Goal: Find specific page/section: Find specific page/section

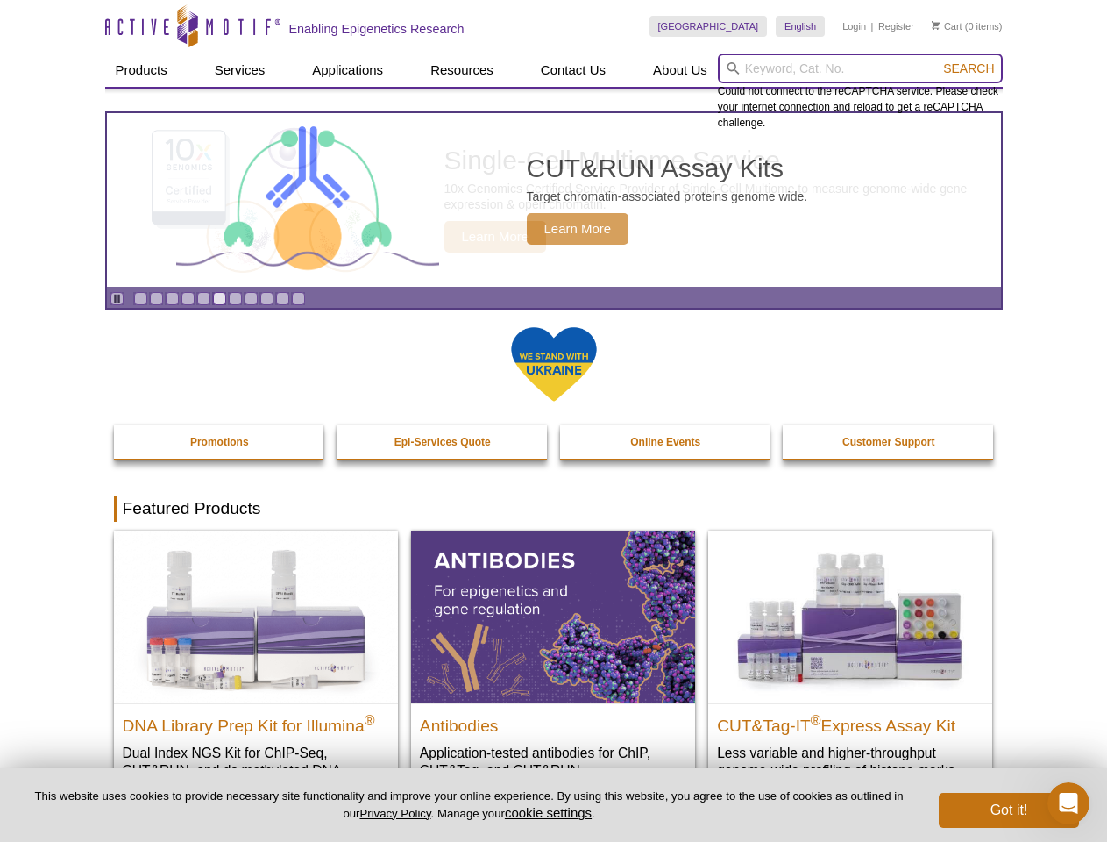
click at [860, 68] on input "search" at bounding box center [860, 68] width 285 height 30
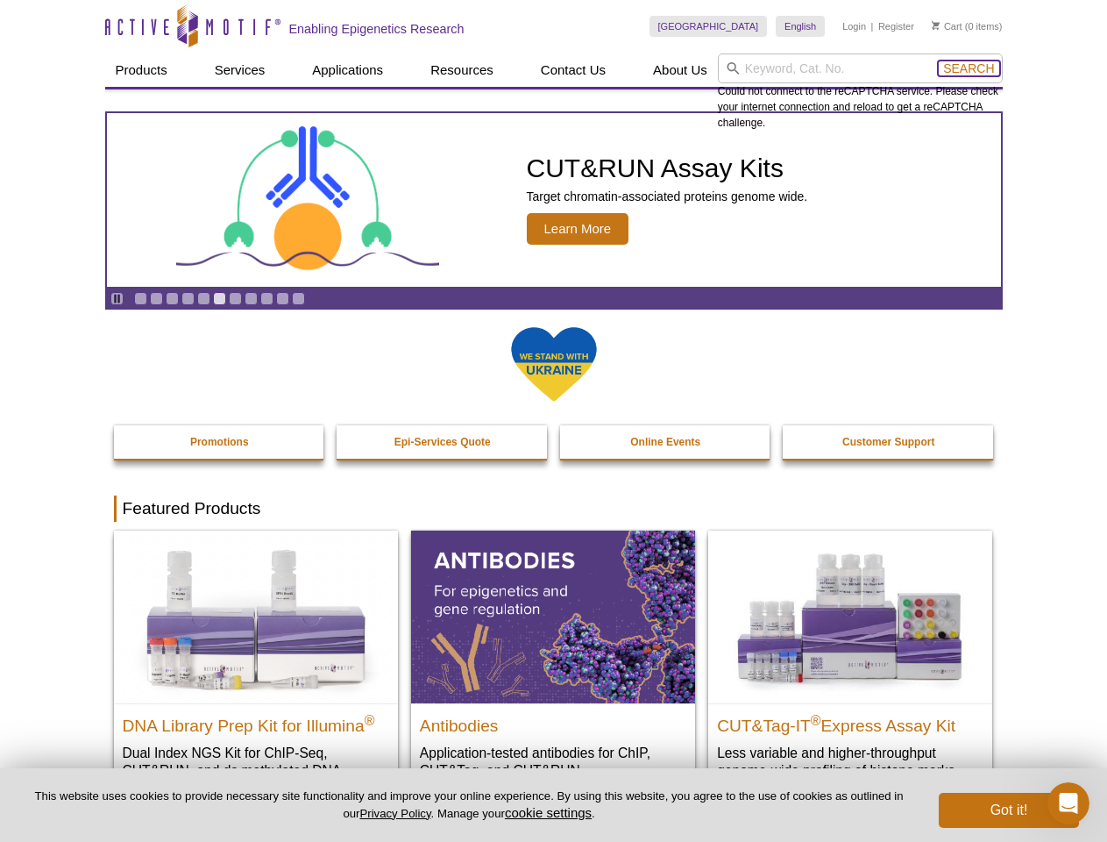
click at [969, 68] on span "Search" at bounding box center [968, 68] width 51 height 14
click at [117, 298] on icon "Pause" at bounding box center [116, 298] width 11 height 11
click at [140, 298] on link "Go to slide 1" at bounding box center [140, 298] width 13 height 13
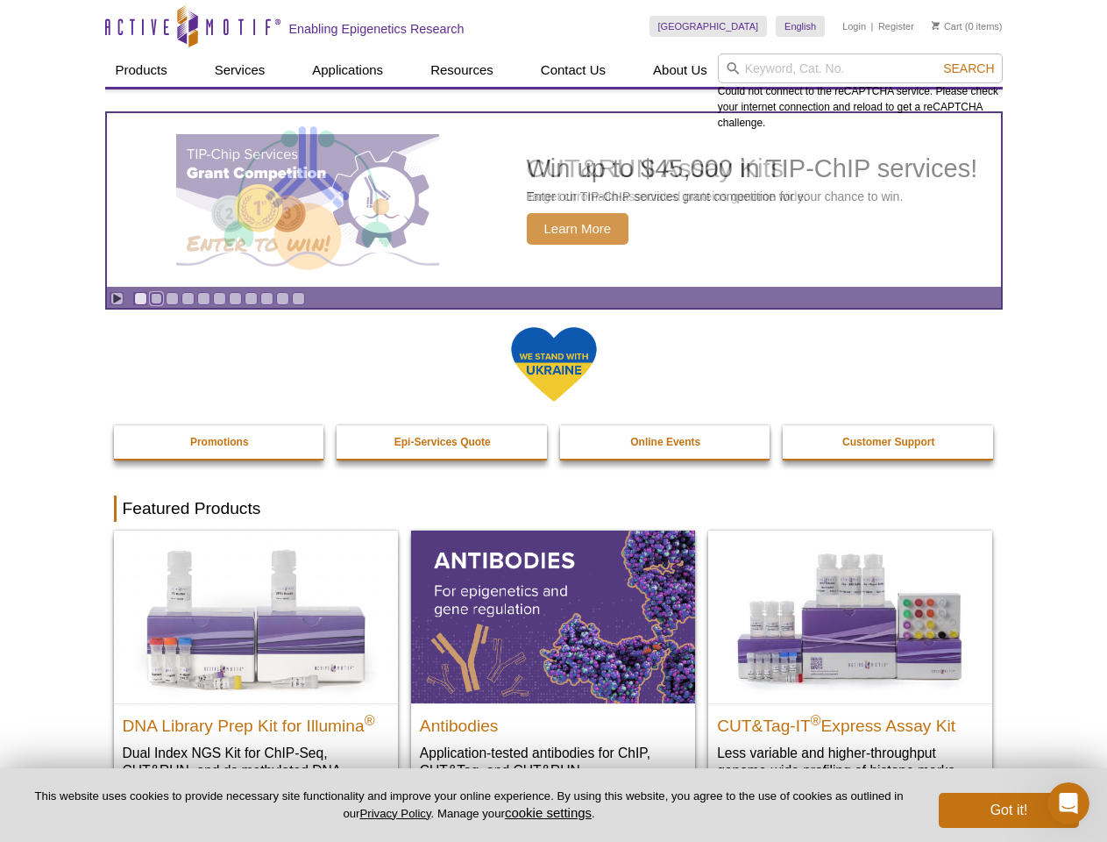
click at [156, 298] on link "Go to slide 2" at bounding box center [156, 298] width 13 height 13
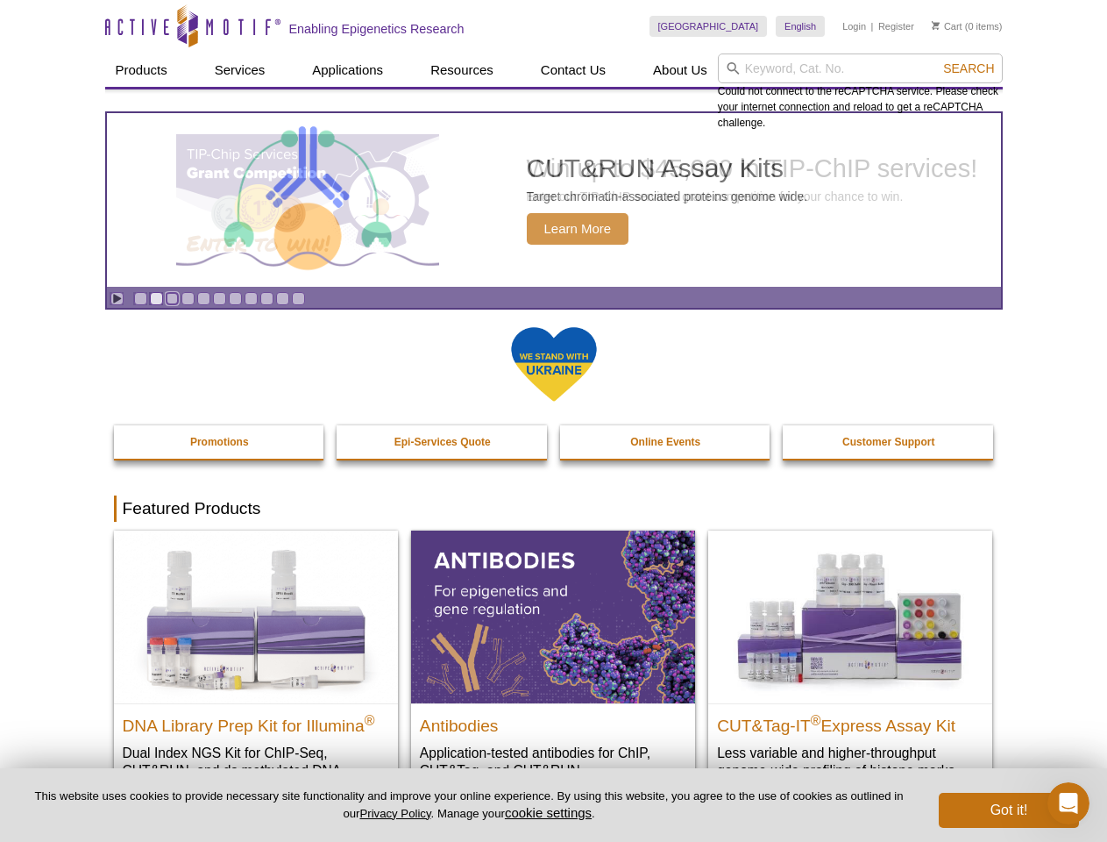
click at [172, 298] on link "Go to slide 3" at bounding box center [172, 298] width 13 height 13
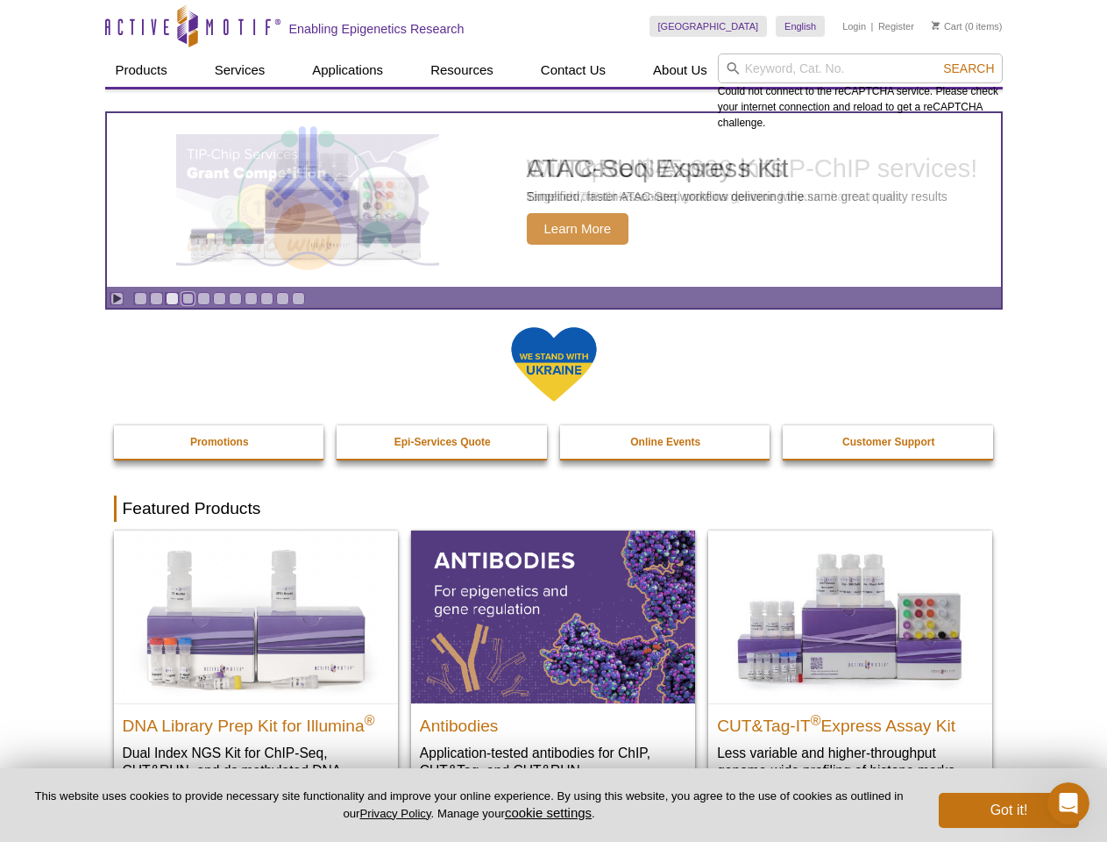
click at [188, 298] on link "Go to slide 4" at bounding box center [187, 298] width 13 height 13
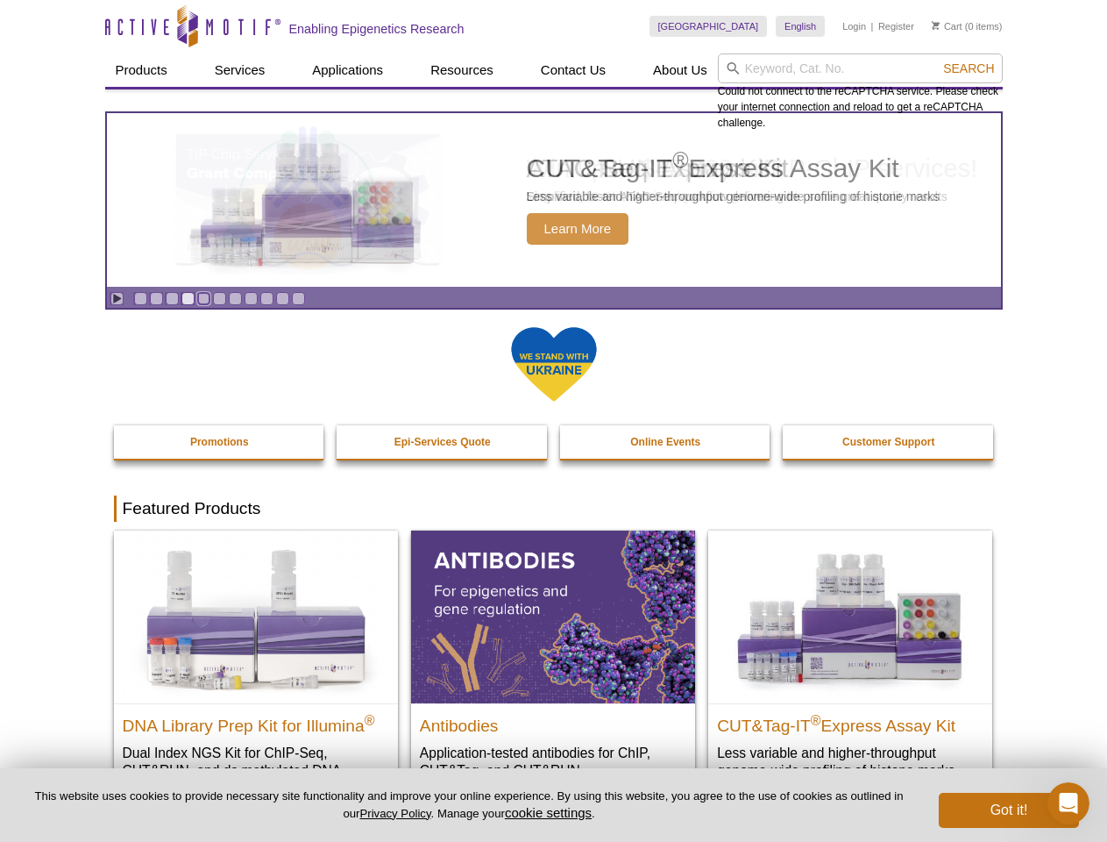
click at [203, 298] on link "Go to slide 5" at bounding box center [203, 298] width 13 height 13
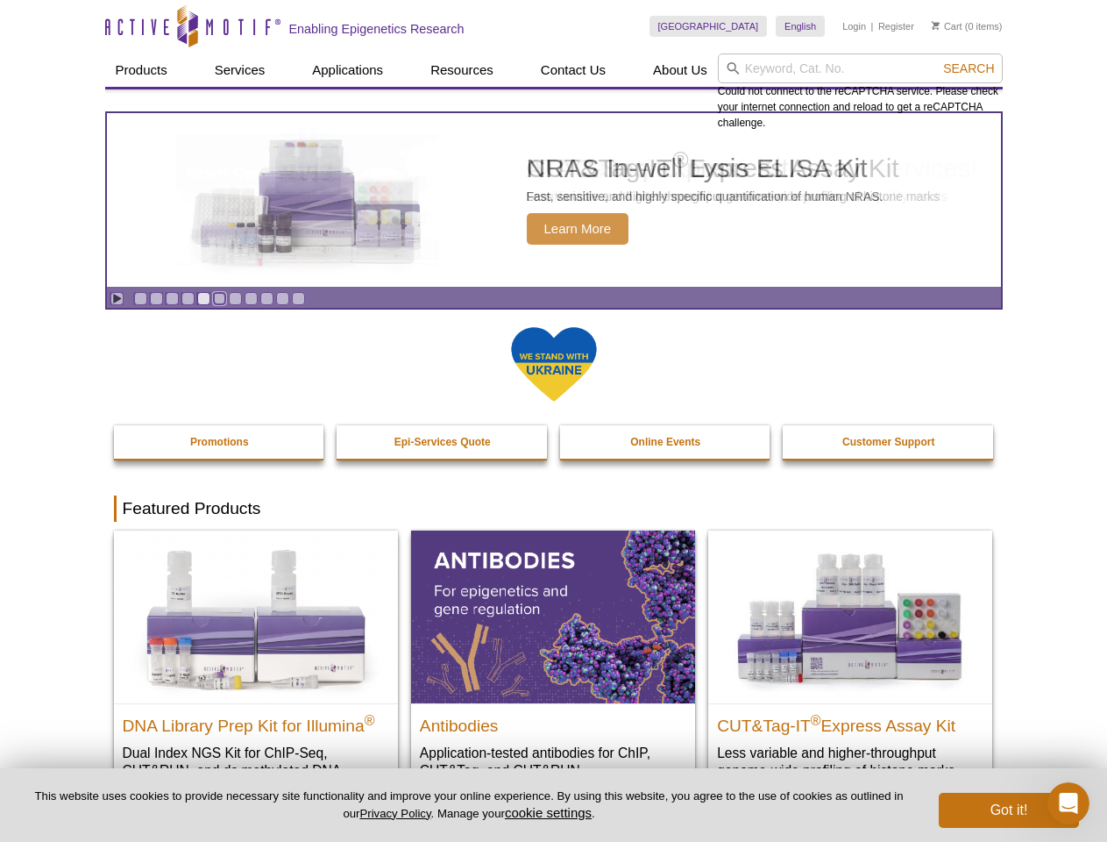
click at [219, 298] on link "Go to slide 6" at bounding box center [219, 298] width 13 height 13
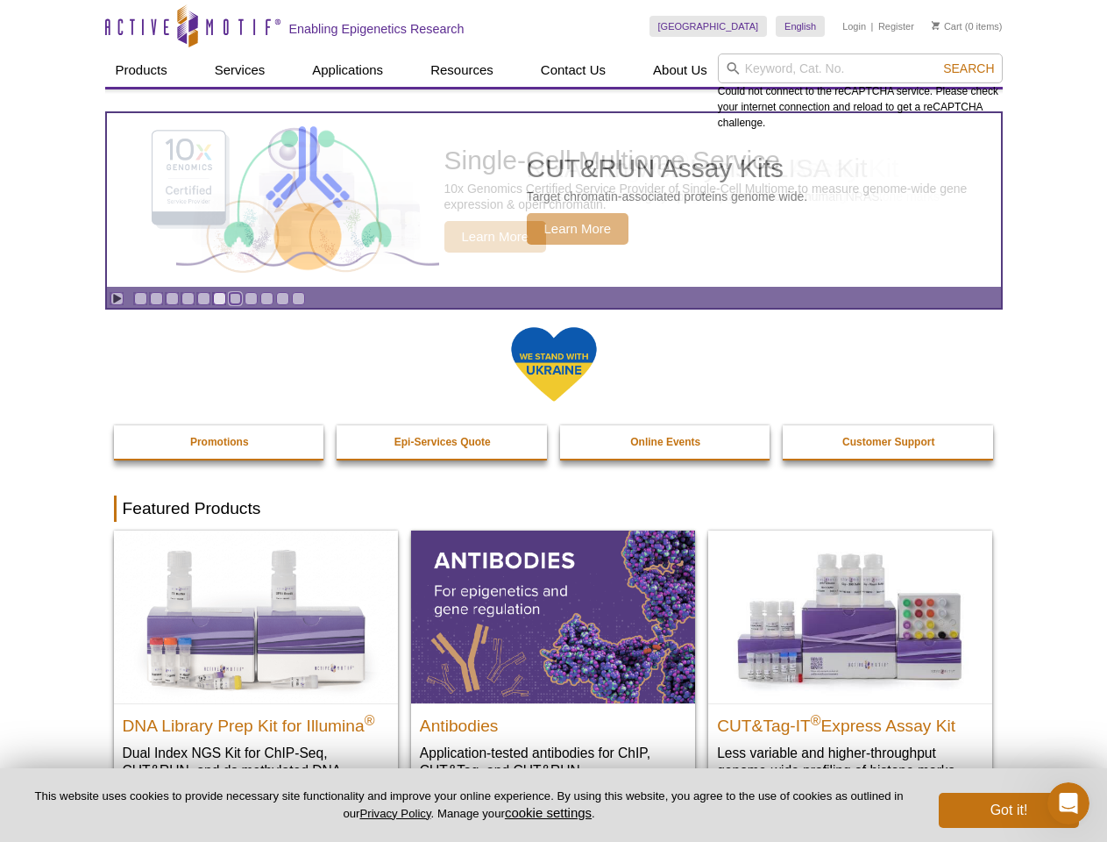
click at [235, 298] on link "Go to slide 7" at bounding box center [235, 298] width 13 height 13
click at [969, 68] on span "Search" at bounding box center [968, 68] width 51 height 14
